Goal: Information Seeking & Learning: Check status

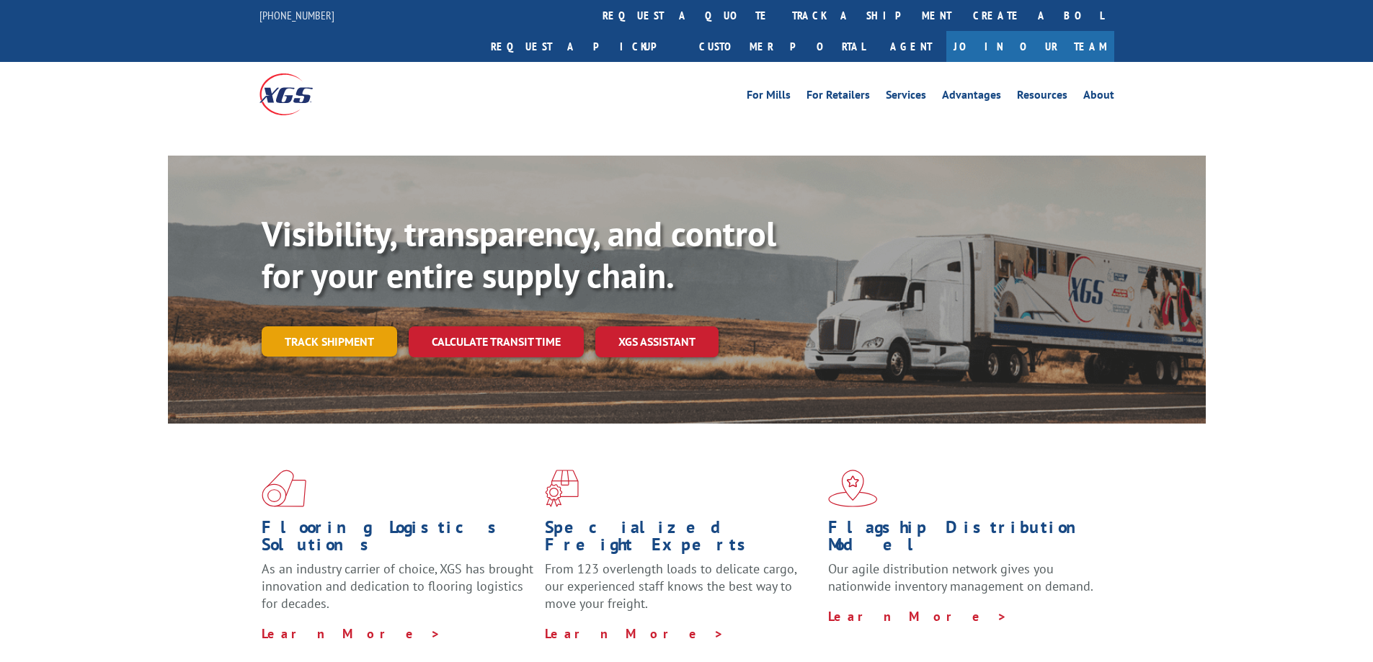
drag, startPoint x: 373, startPoint y: 309, endPoint x: 386, endPoint y: 317, distance: 14.6
click at [373, 327] on link "Track shipment" at bounding box center [330, 342] width 136 height 30
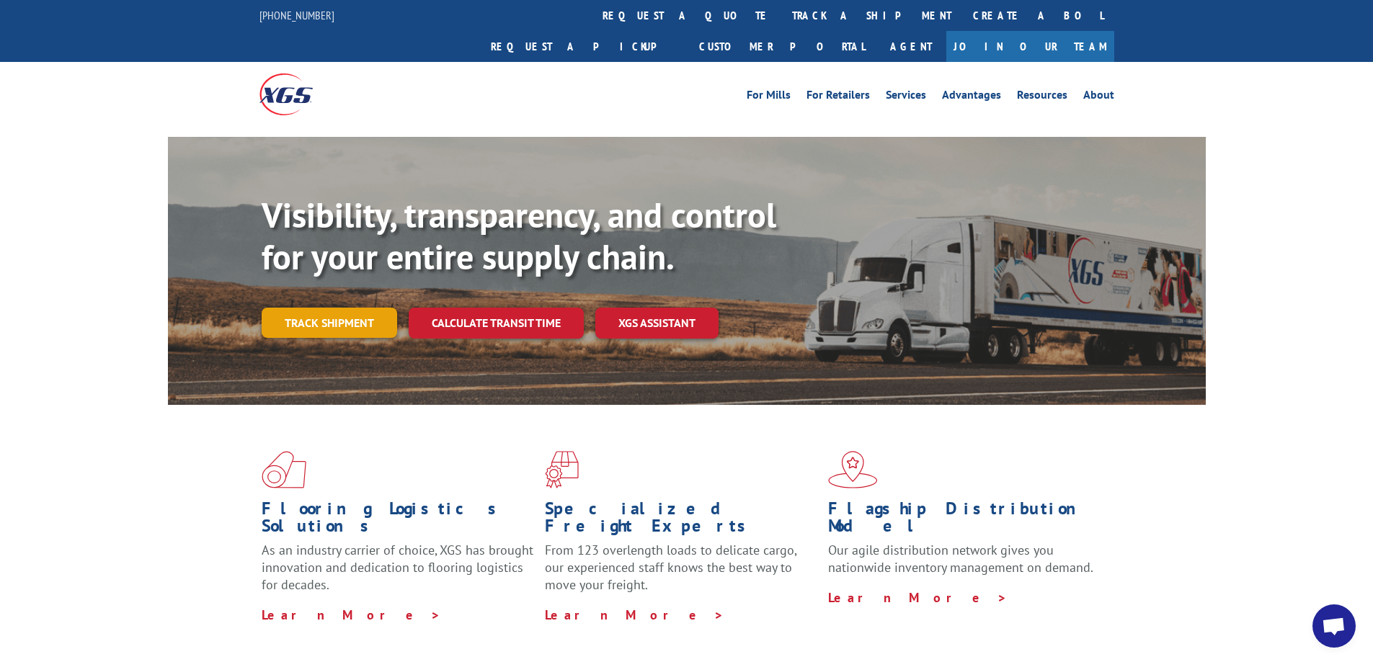
click at [345, 308] on link "Track shipment" at bounding box center [330, 323] width 136 height 30
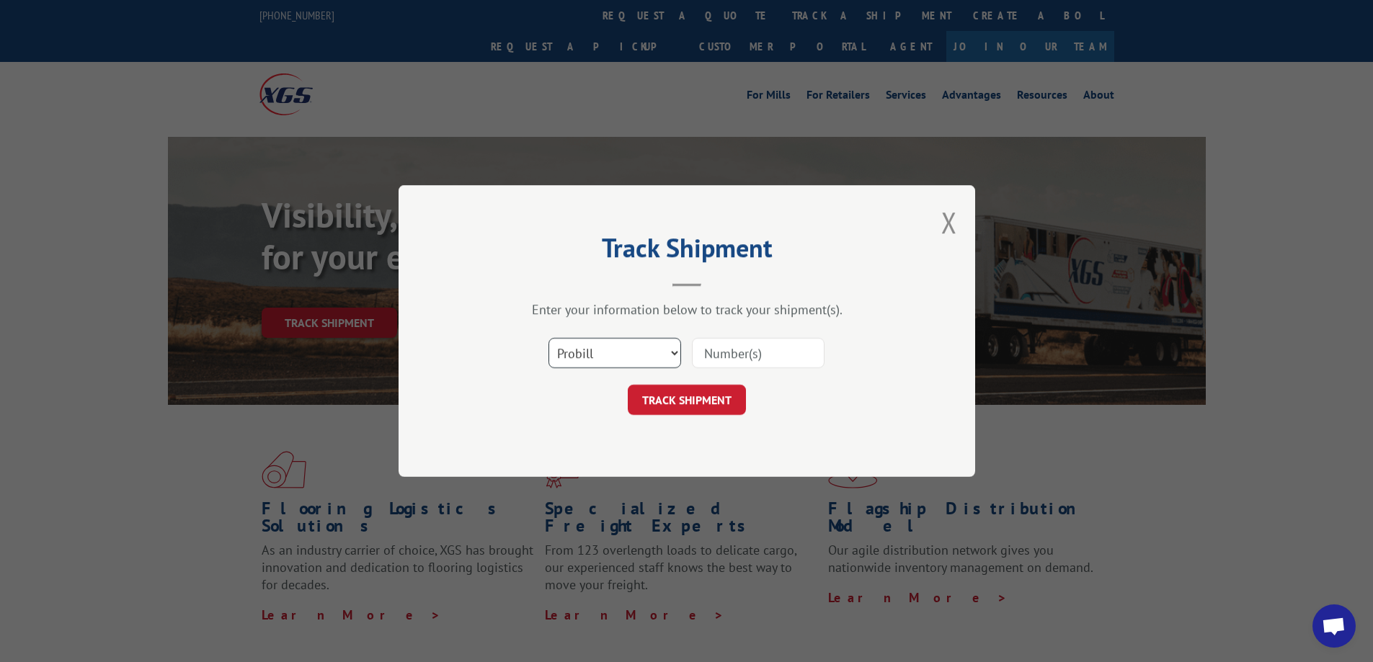
click at [594, 358] on select "Select category... Probill BOL PO" at bounding box center [615, 353] width 133 height 30
select select "bol"
click at [549, 338] on select "Select category... Probill BOL PO" at bounding box center [615, 353] width 133 height 30
click at [722, 356] on input at bounding box center [758, 353] width 133 height 30
paste input "54395608"
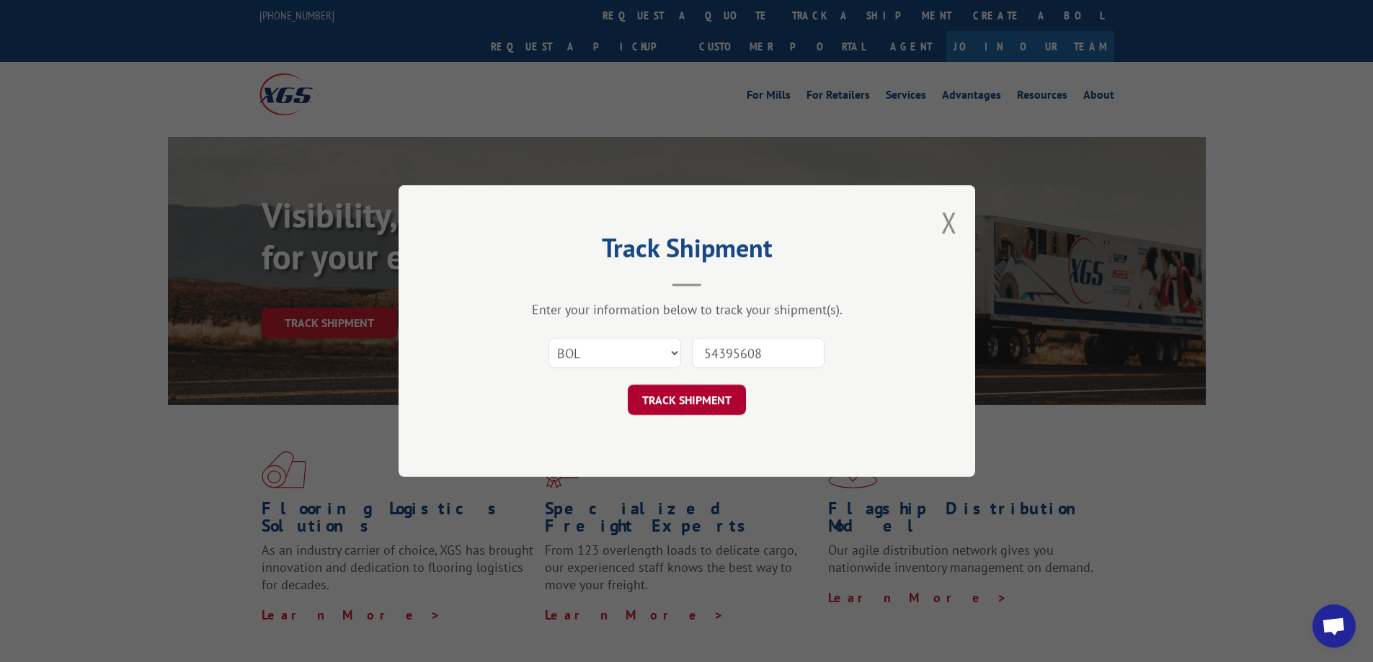
type input "54395608"
click at [671, 396] on button "TRACK SHIPMENT" at bounding box center [687, 400] width 118 height 30
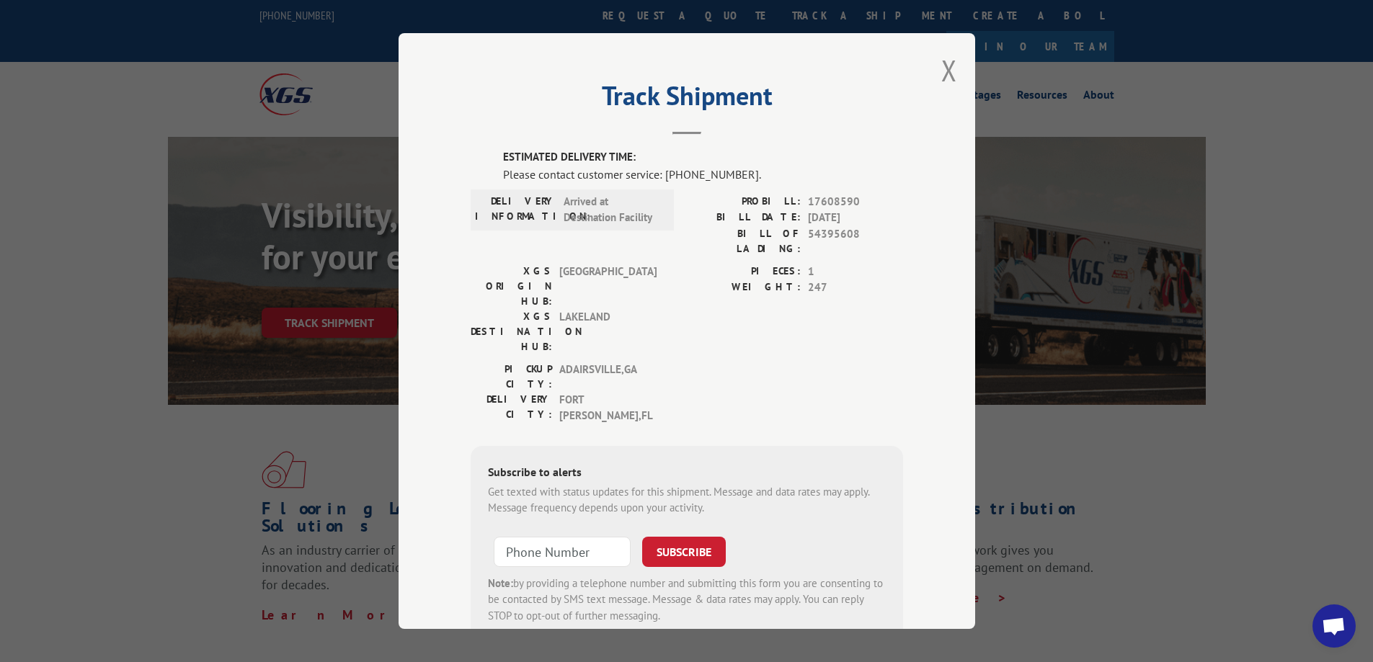
scroll to position [25, 0]
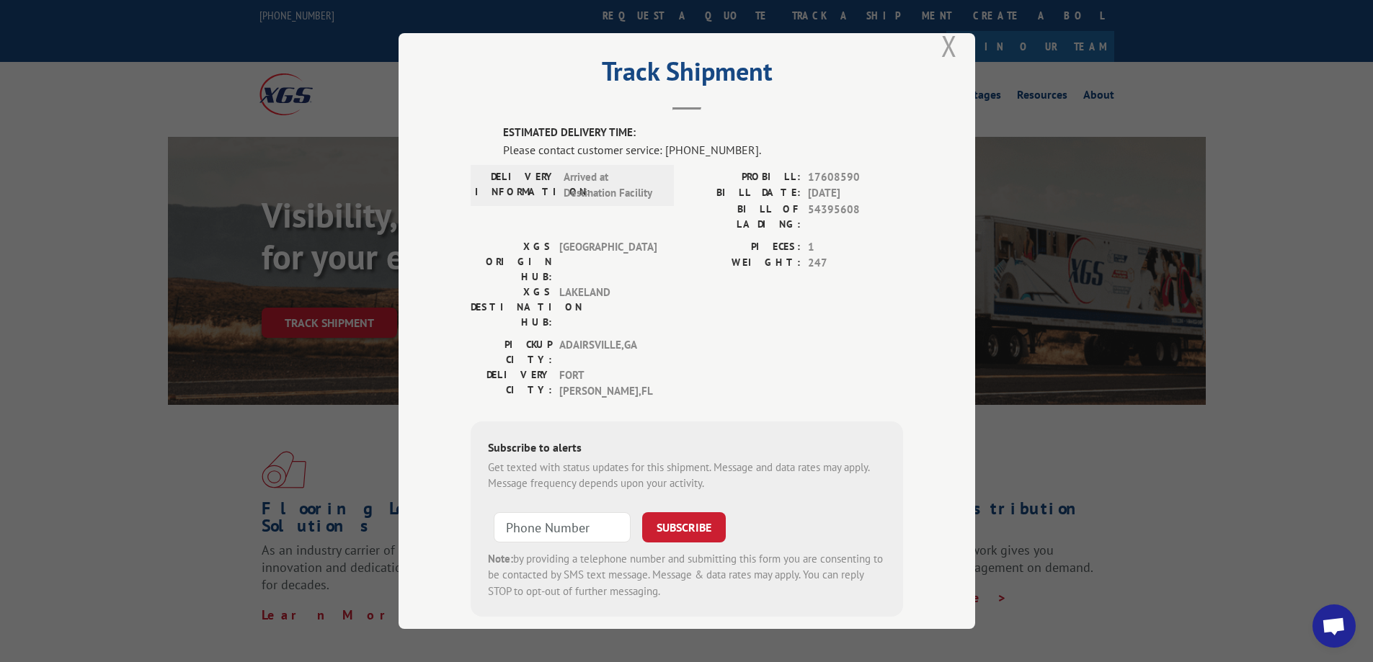
click at [941, 50] on button "Close modal" at bounding box center [949, 46] width 16 height 38
